Goal: Use online tool/utility: Utilize a website feature to perform a specific function

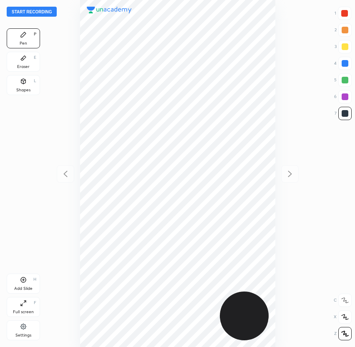
scroll to position [347, 221]
click at [41, 13] on button "Start recording" at bounding box center [32, 12] width 50 height 10
click at [343, 63] on div at bounding box center [344, 63] width 7 height 7
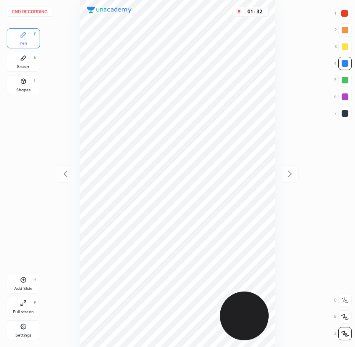
click at [348, 114] on div at bounding box center [344, 113] width 7 height 7
drag, startPoint x: 344, startPoint y: 80, endPoint x: 338, endPoint y: 90, distance: 11.9
click at [345, 80] on div at bounding box center [344, 80] width 7 height 7
click at [33, 10] on button "End recording" at bounding box center [30, 12] width 46 height 10
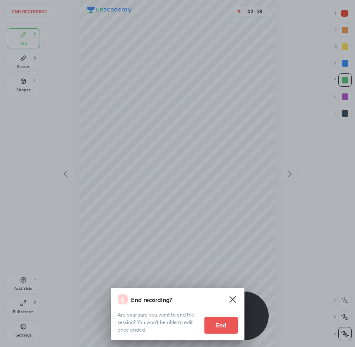
click at [213, 325] on button "End" at bounding box center [220, 325] width 33 height 17
